Goal: Find specific page/section: Find specific page/section

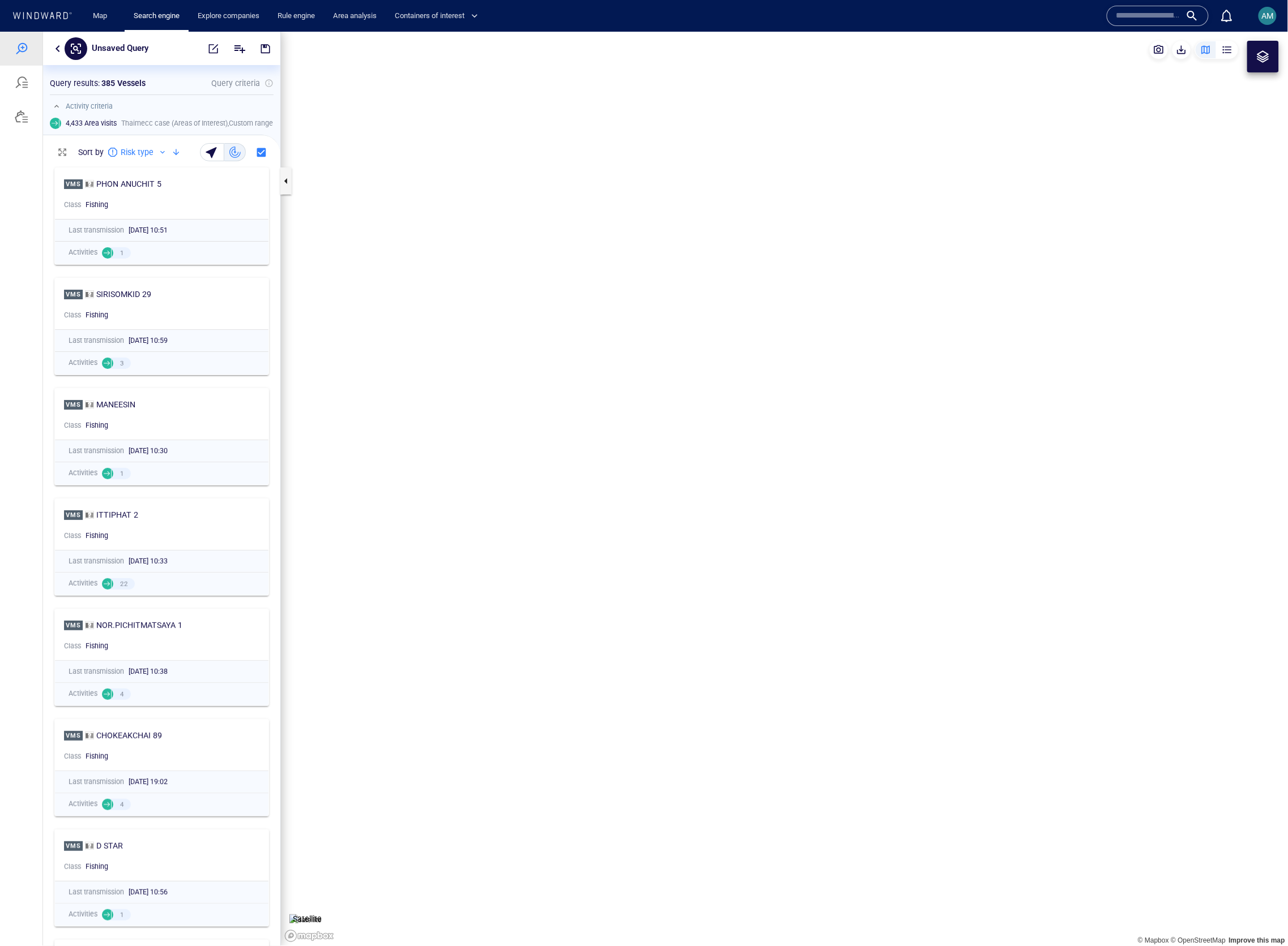
scroll to position [773, 214]
click at [49, 50] on div "Unsaved Query" at bounding box center [161, 48] width 237 height 33
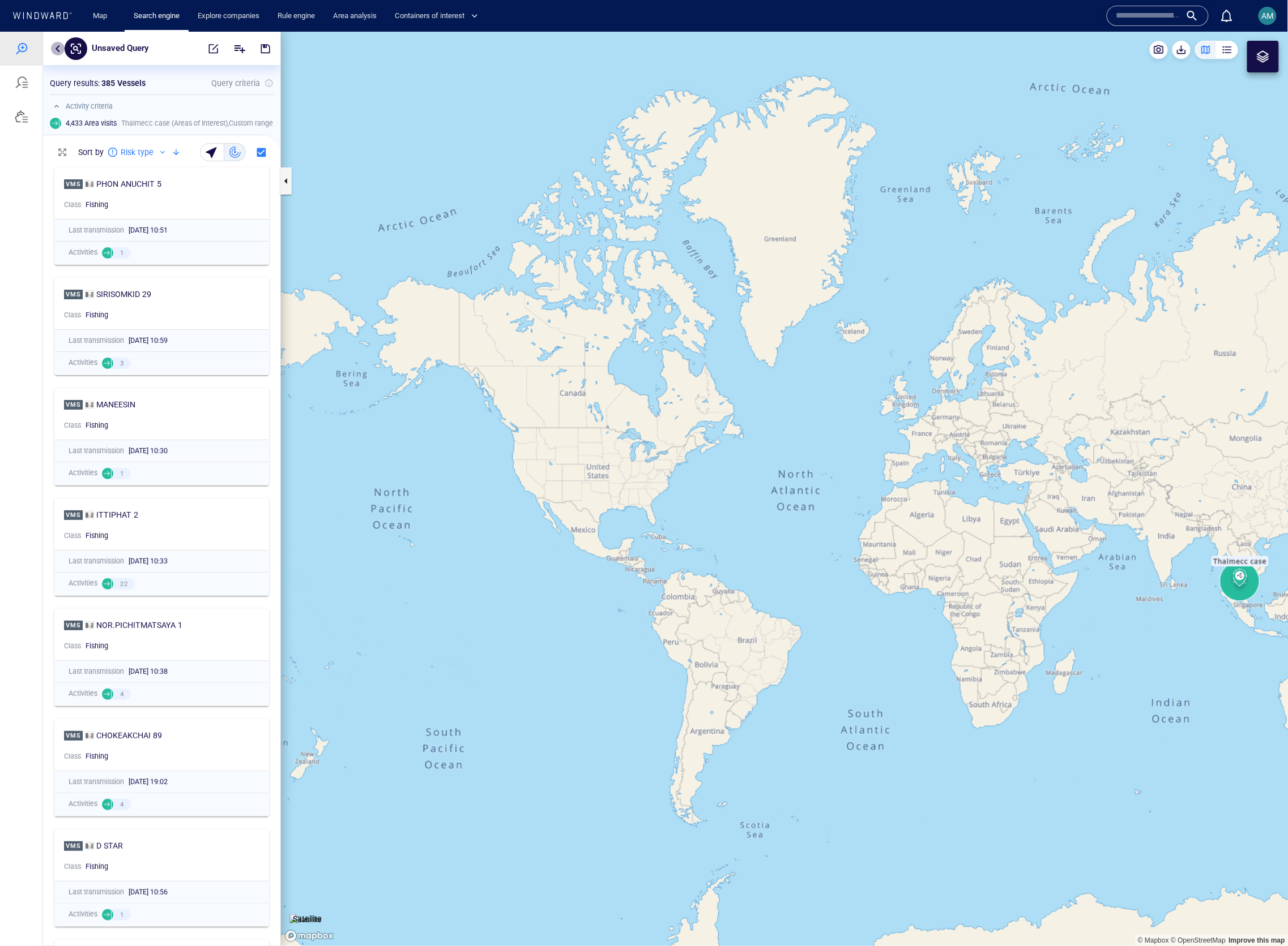
click at [54, 47] on button "button" at bounding box center [58, 48] width 14 height 14
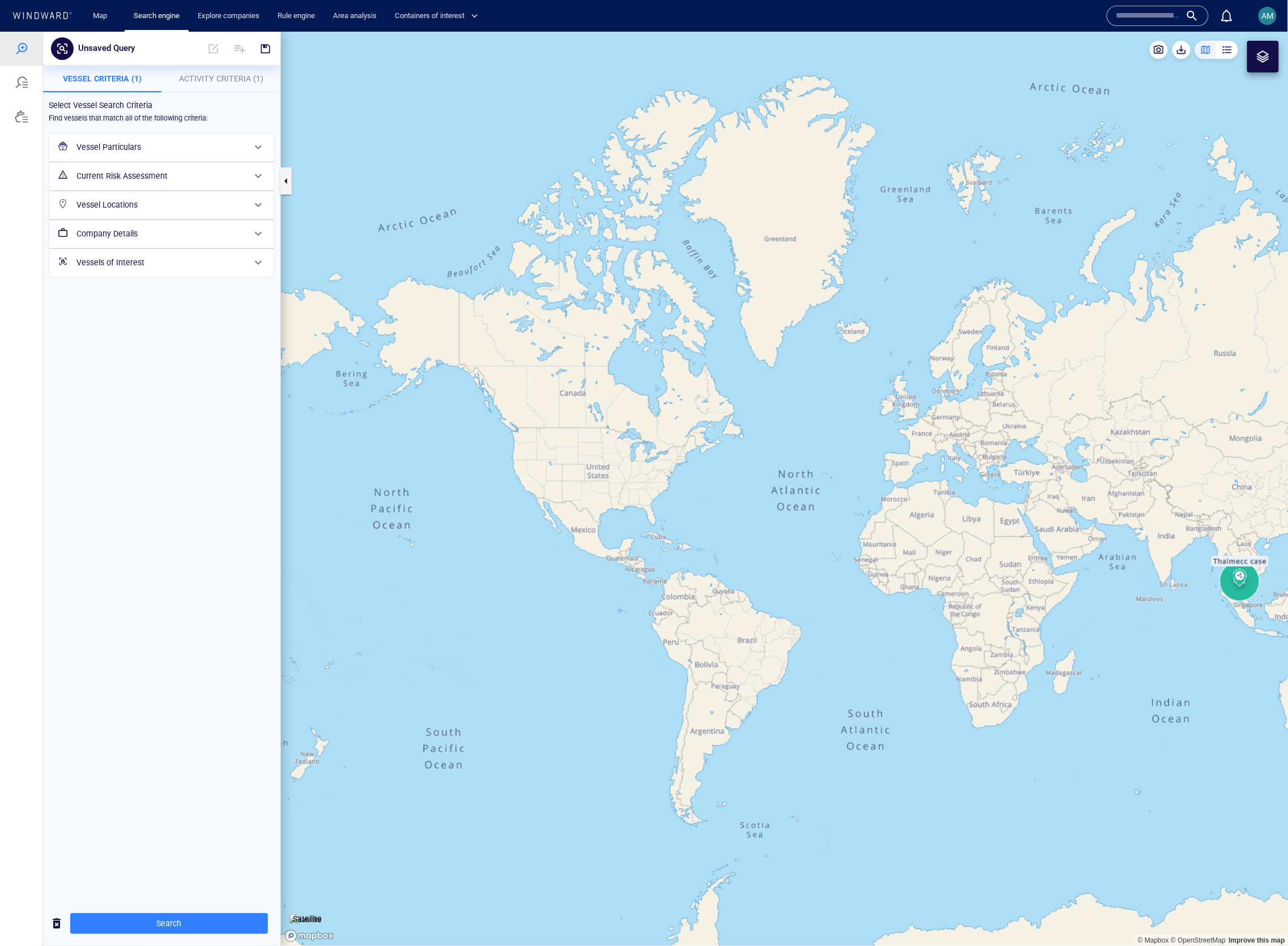
click at [111, 141] on h6 "Vessel Particulars" at bounding box center [160, 146] width 168 height 15
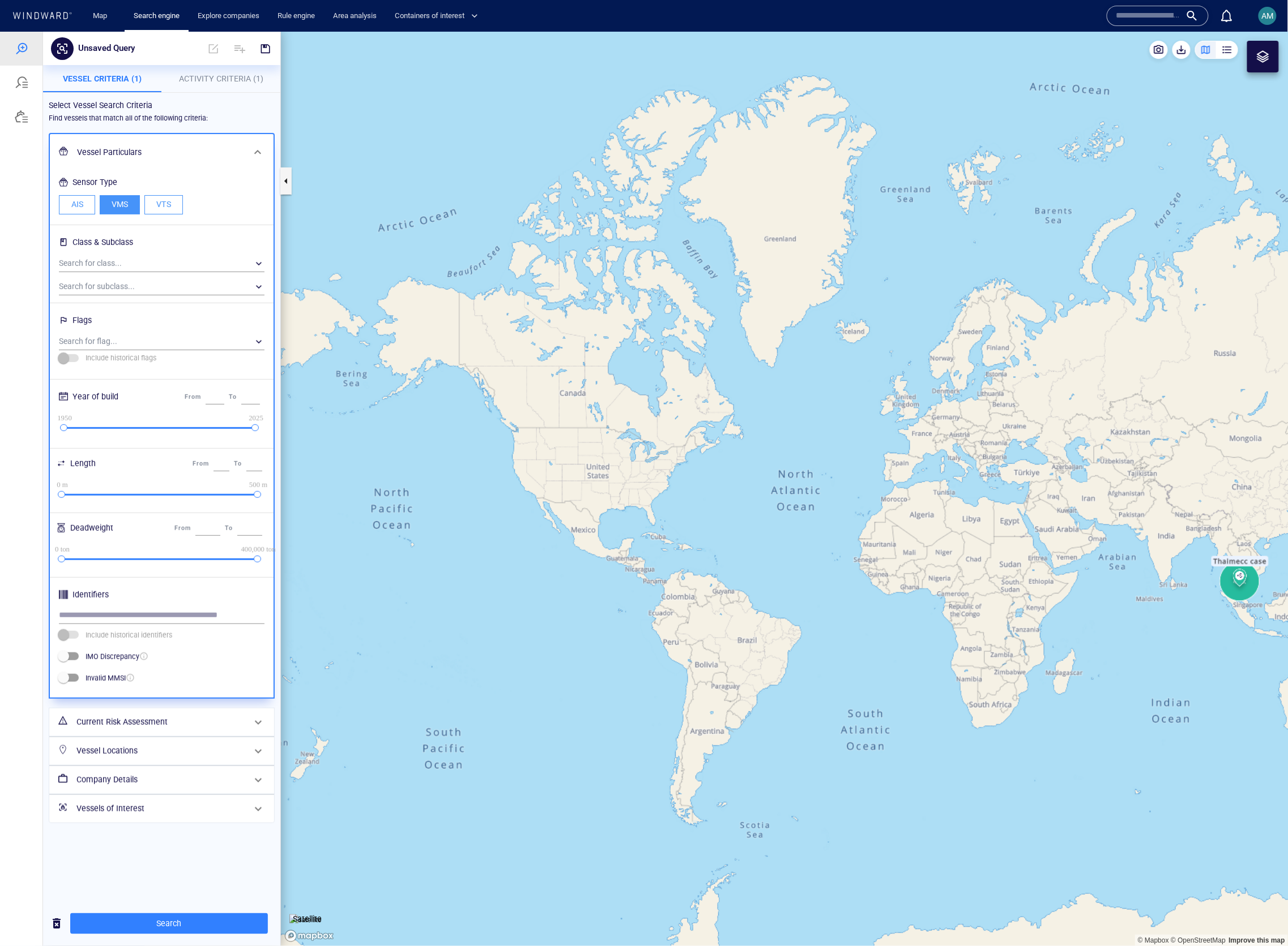
click at [1271, 12] on span "AM" at bounding box center [1268, 16] width 12 height 9
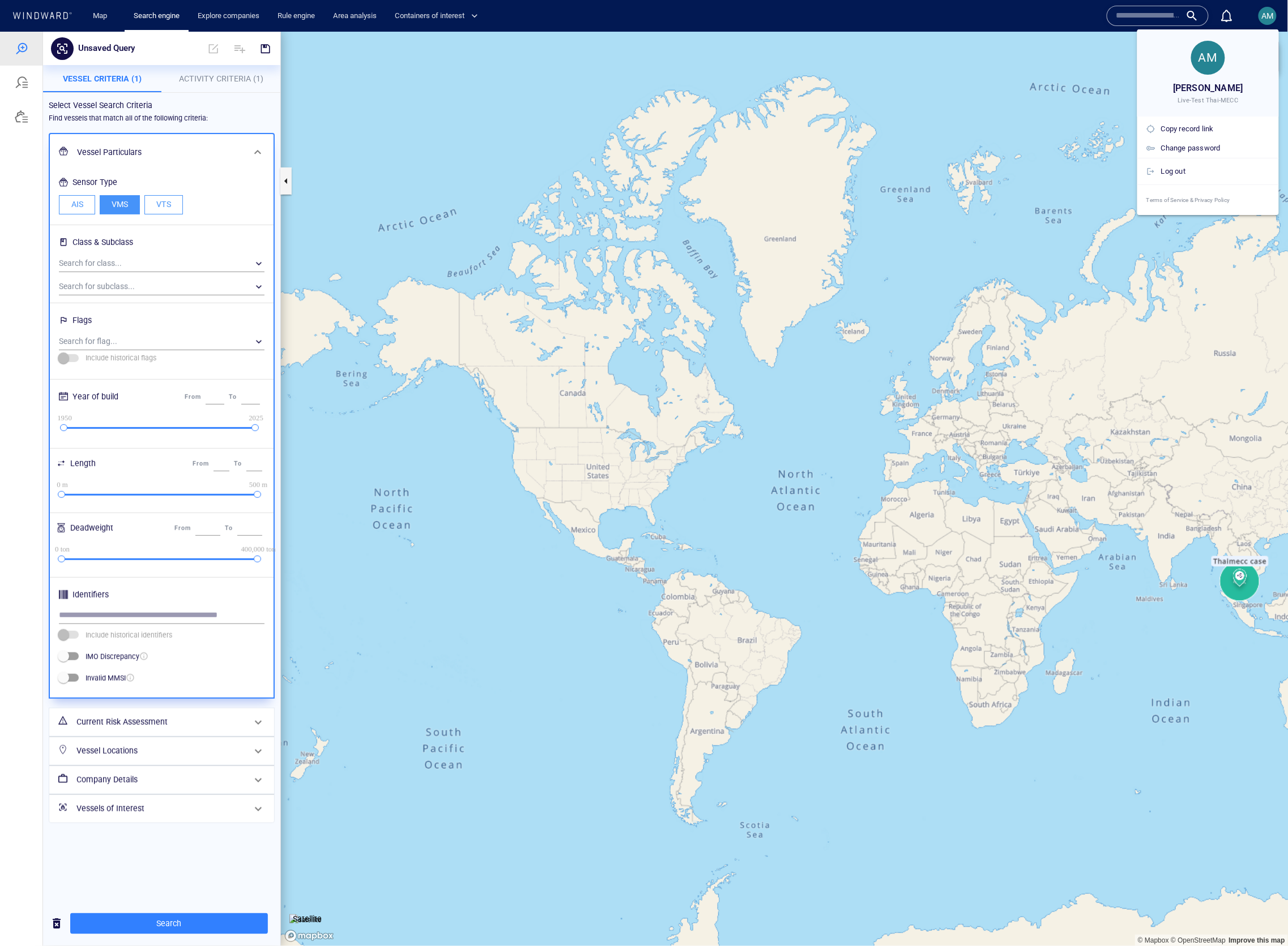
click at [1274, 13] on div at bounding box center [644, 473] width 1288 height 946
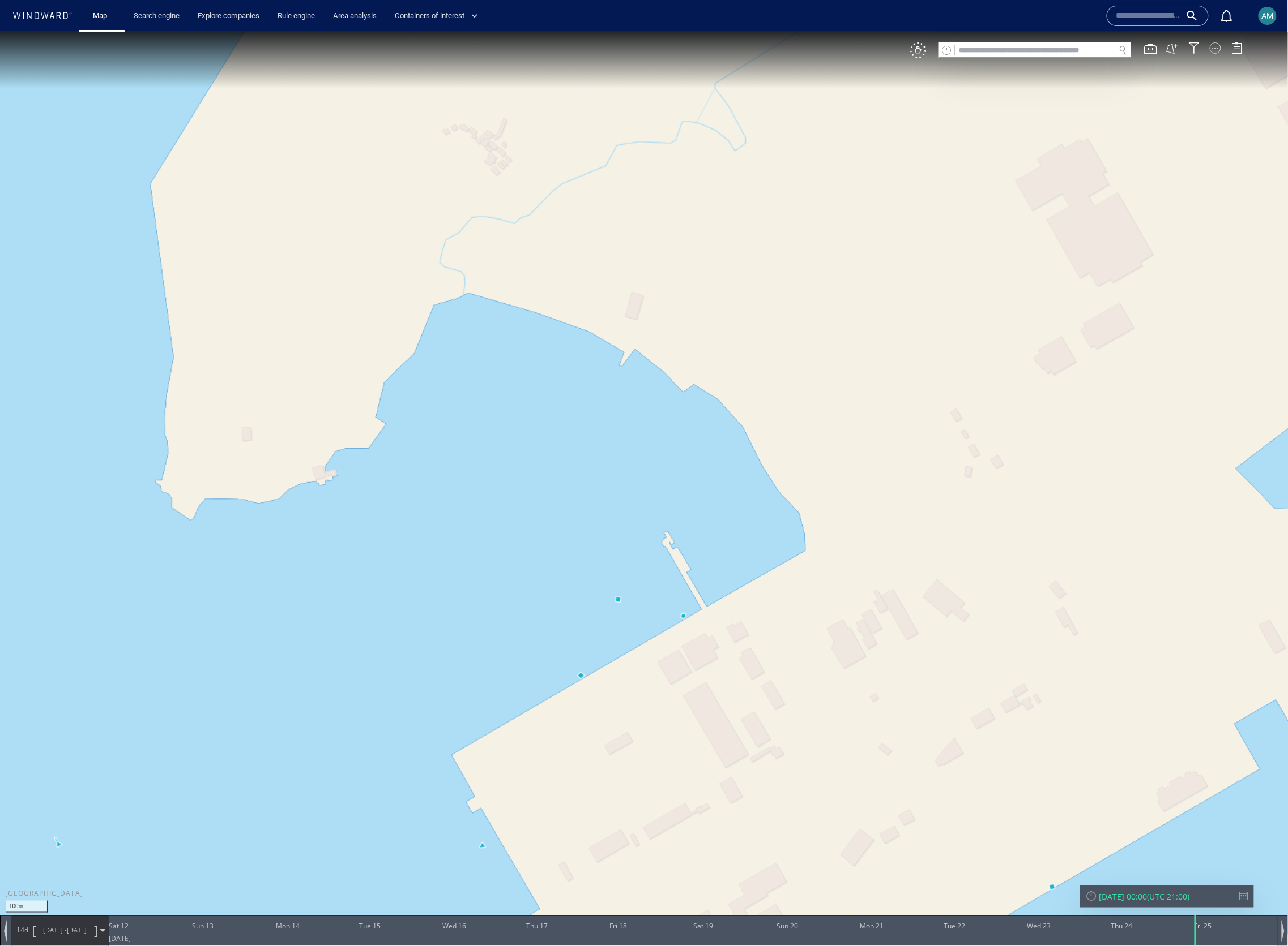
click at [1214, 51] on div at bounding box center [1216, 48] width 12 height 12
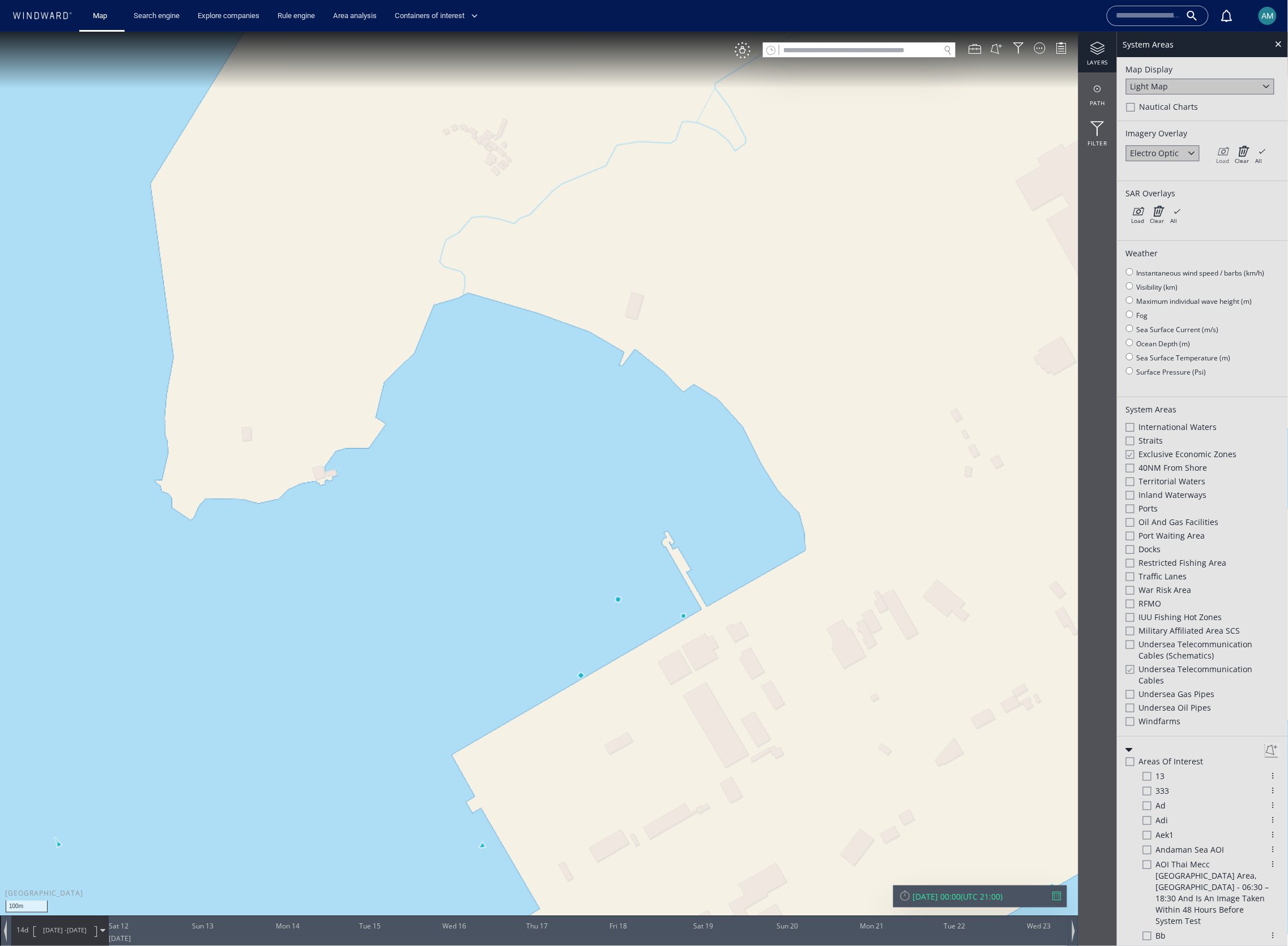
click at [1228, 159] on div "Load" at bounding box center [1222, 160] width 13 height 8
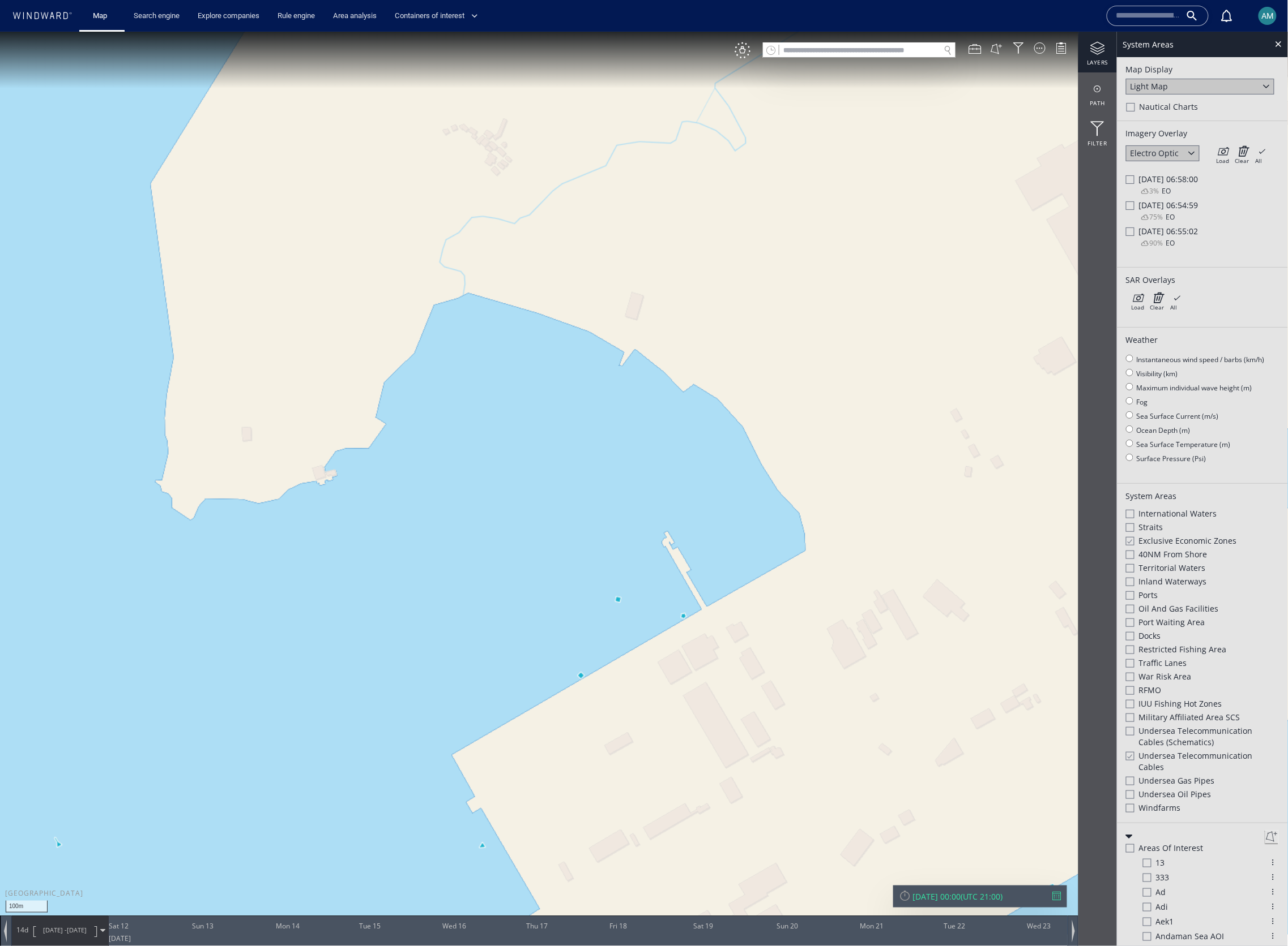
click at [1132, 178] on div at bounding box center [1130, 178] width 9 height 9
click at [1129, 205] on div at bounding box center [1130, 205] width 9 height 9
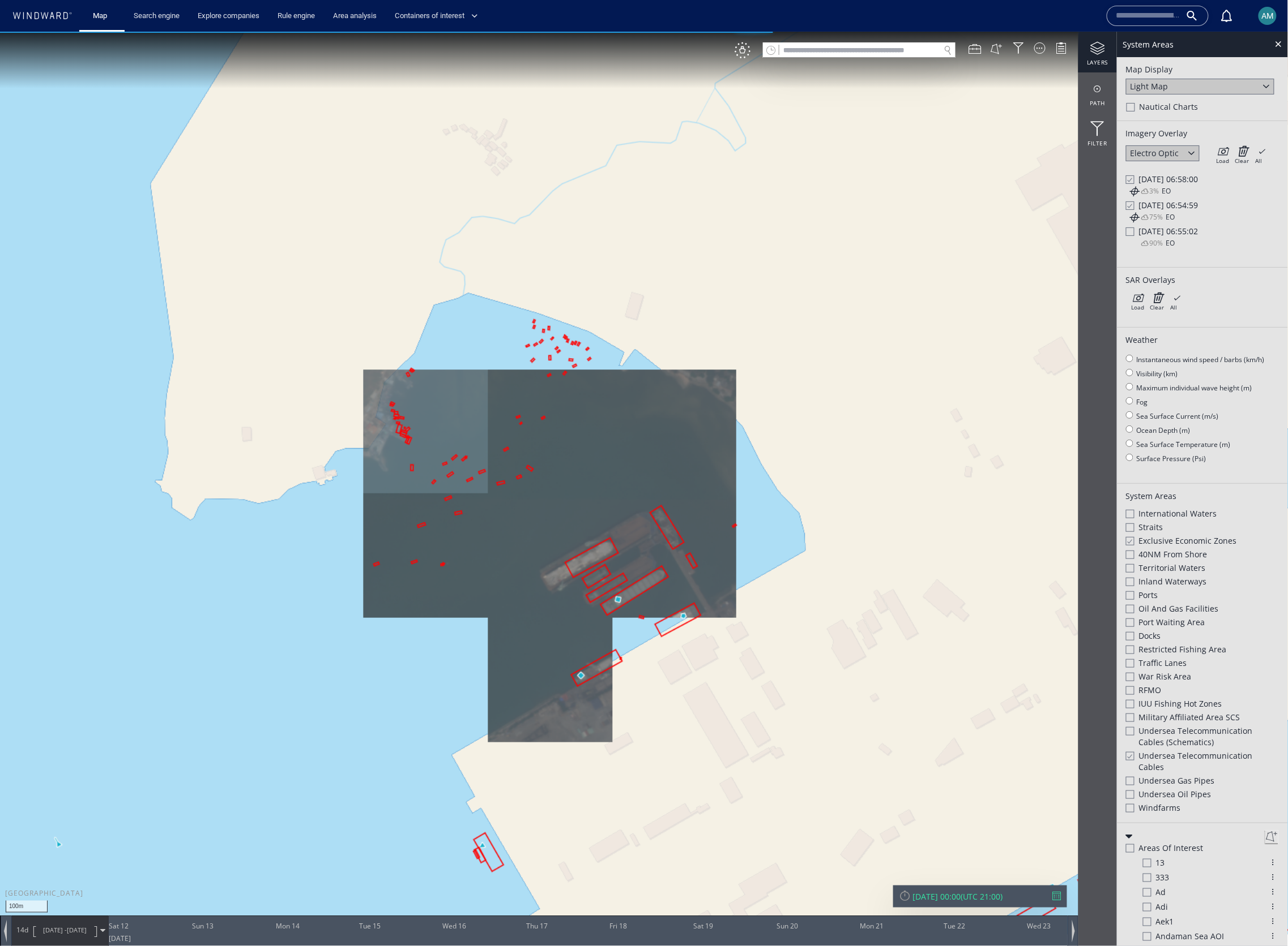
click at [1132, 231] on div at bounding box center [1130, 231] width 9 height 9
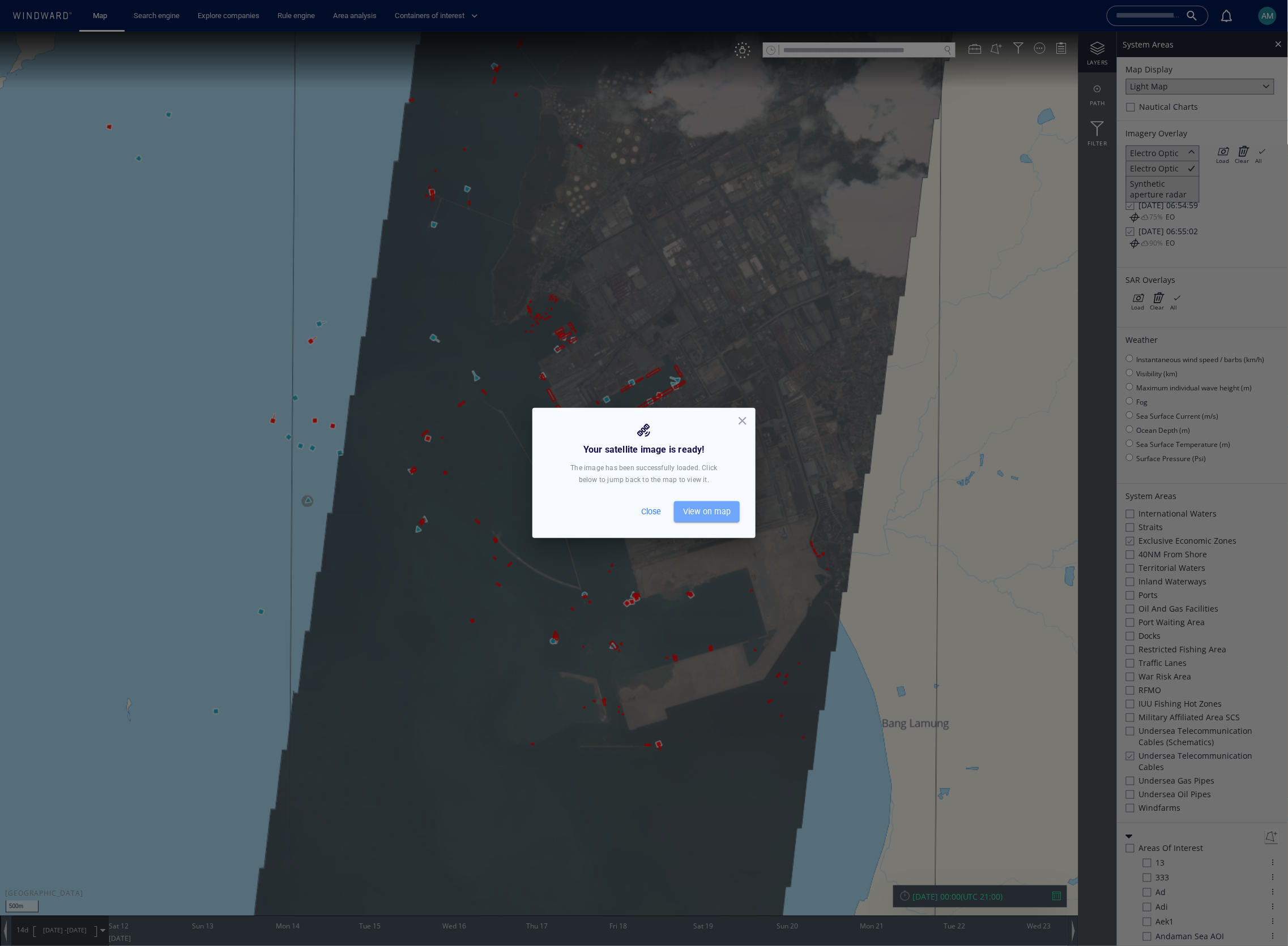
click at [713, 507] on span "View on map" at bounding box center [706, 512] width 48 height 15
